Goal: Entertainment & Leisure: Consume media (video, audio)

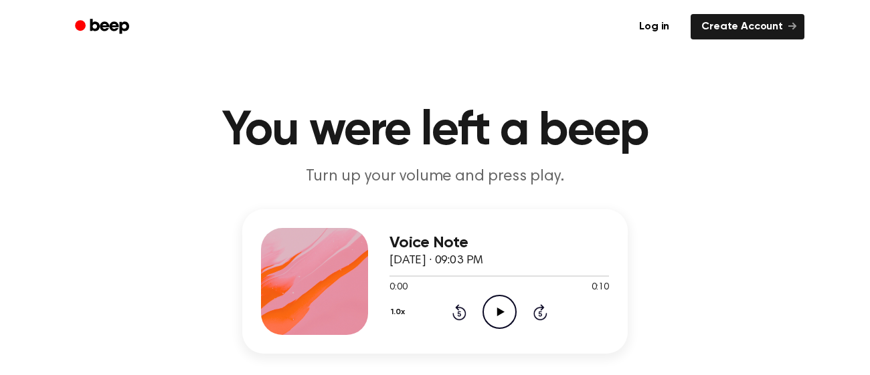
click at [491, 309] on icon "Play Audio" at bounding box center [499, 312] width 34 height 34
click at [491, 315] on icon "Play Audio" at bounding box center [499, 312] width 34 height 34
click at [496, 306] on icon "Play Audio" at bounding box center [499, 312] width 34 height 34
click at [507, 313] on icon "Play Audio" at bounding box center [499, 312] width 34 height 34
click at [498, 321] on icon "Play Audio" at bounding box center [499, 312] width 34 height 34
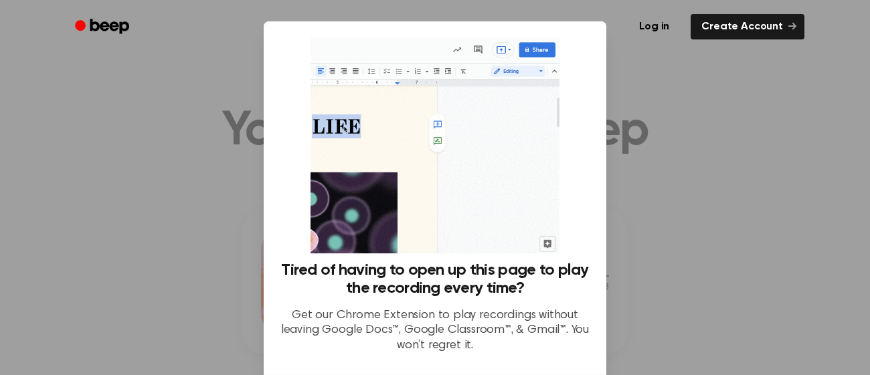
click at [674, 140] on div at bounding box center [435, 187] width 870 height 375
click at [732, 181] on div at bounding box center [435, 187] width 870 height 375
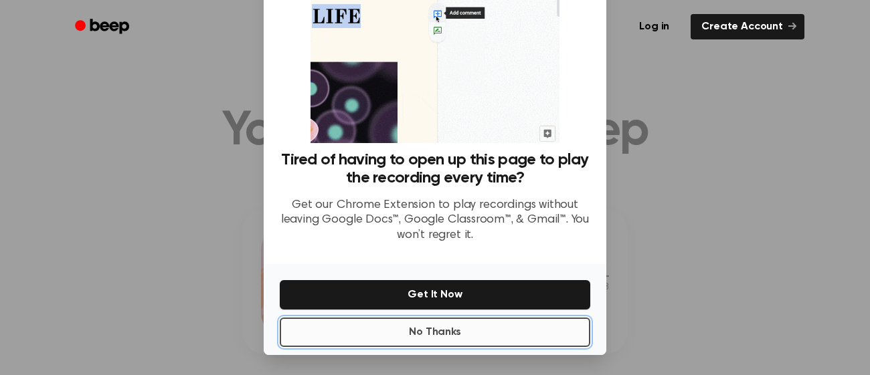
click at [476, 332] on button "No Thanks" at bounding box center [435, 332] width 310 height 29
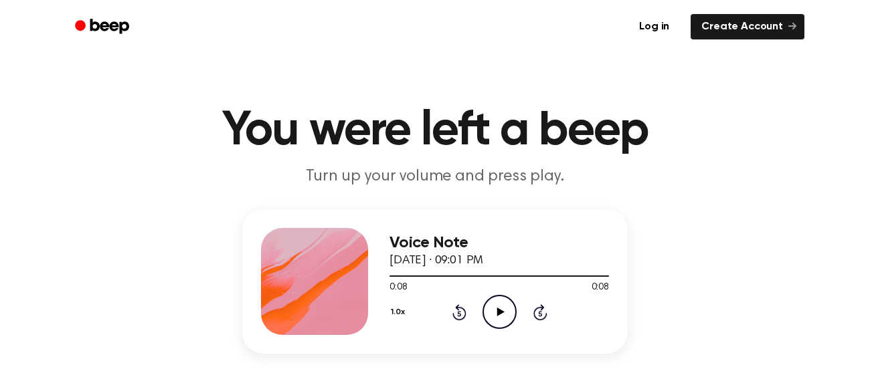
click at [489, 301] on icon "Play Audio" at bounding box center [499, 312] width 34 height 34
click at [502, 298] on icon "Play Audio" at bounding box center [499, 312] width 34 height 34
click at [493, 304] on icon "Play Audio" at bounding box center [499, 312] width 34 height 34
click at [490, 309] on icon "Play Audio" at bounding box center [499, 312] width 34 height 34
